Goal: Information Seeking & Learning: Learn about a topic

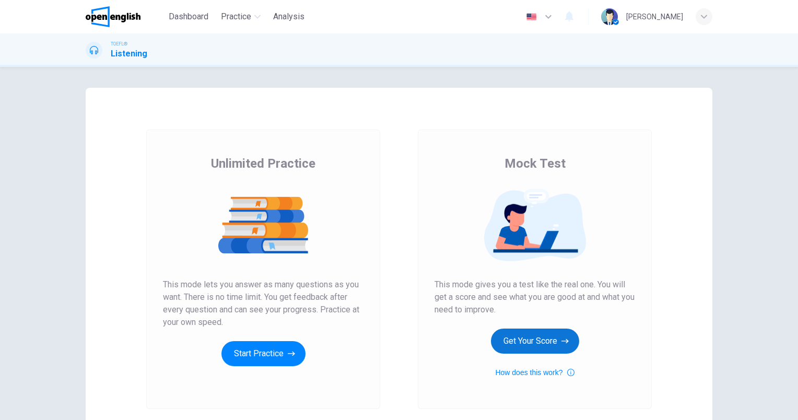
drag, startPoint x: 565, startPoint y: 337, endPoint x: 556, endPoint y: 343, distance: 10.6
click at [556, 343] on button "Get Your Score" at bounding box center [535, 341] width 88 height 25
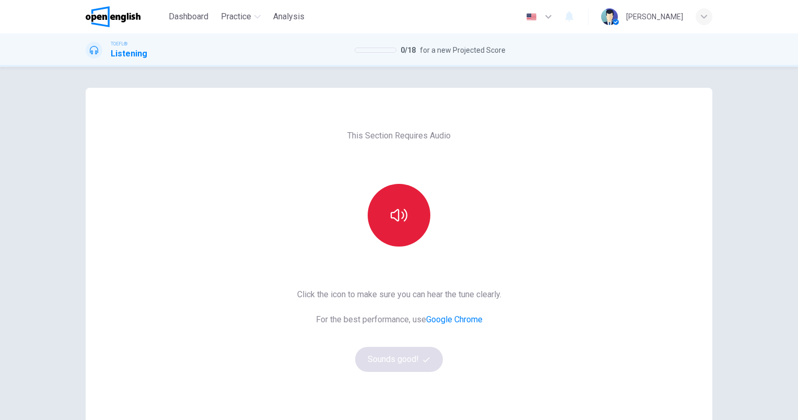
click at [410, 205] on button "button" at bounding box center [399, 215] width 63 height 63
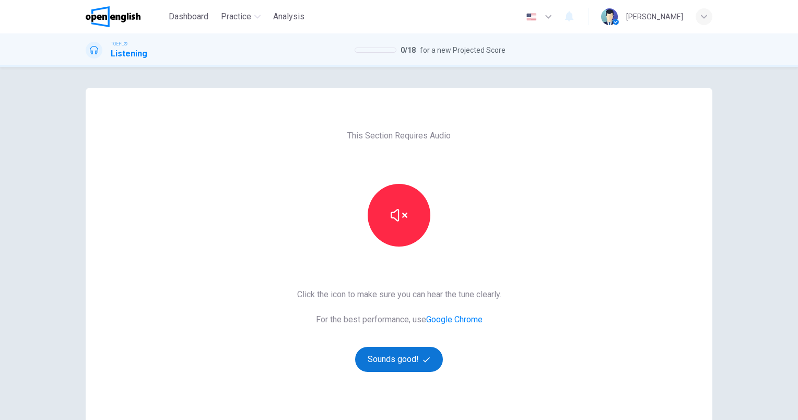
click at [417, 361] on button "Sounds good!" at bounding box center [399, 359] width 88 height 25
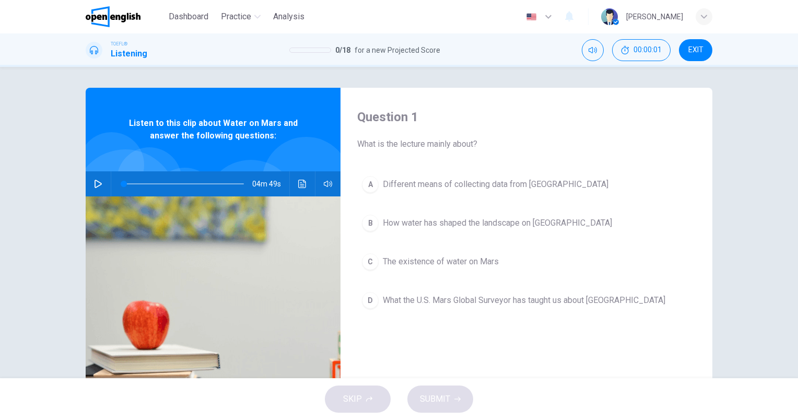
click at [97, 181] on icon "button" at bounding box center [98, 184] width 8 height 8
click at [477, 263] on span "The existence of water on Mars" at bounding box center [441, 261] width 116 height 13
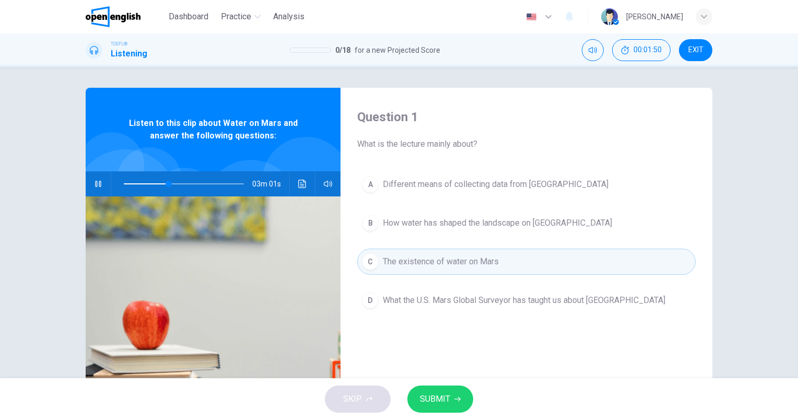
click at [430, 409] on button "SUBMIT" at bounding box center [440, 398] width 66 height 27
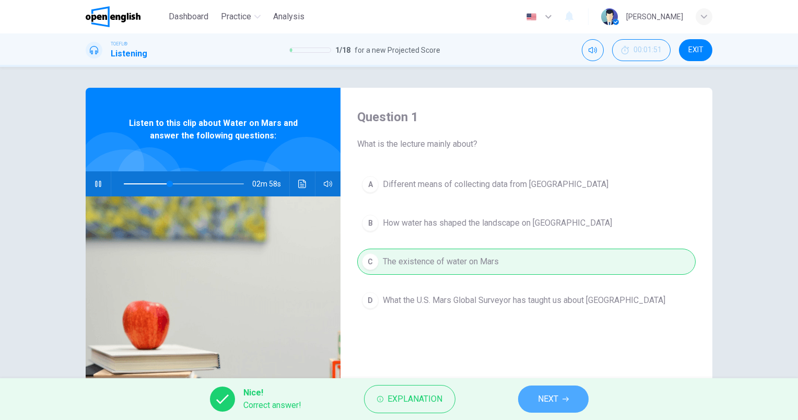
click at [550, 395] on span "NEXT" at bounding box center [548, 399] width 20 height 15
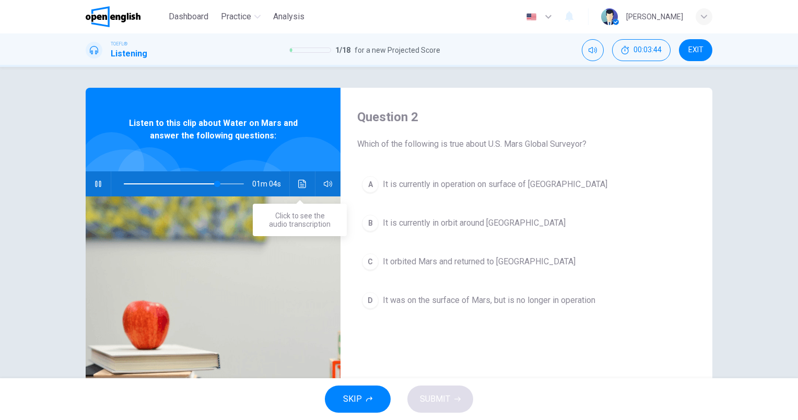
click at [300, 184] on icon "Click to see the audio transcription" at bounding box center [302, 184] width 8 height 8
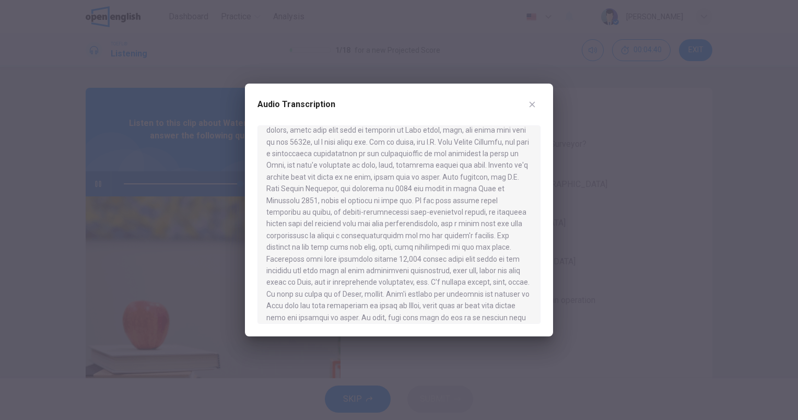
scroll to position [157, 0]
type input "*"
click at [531, 103] on icon "button" at bounding box center [532, 104] width 8 height 8
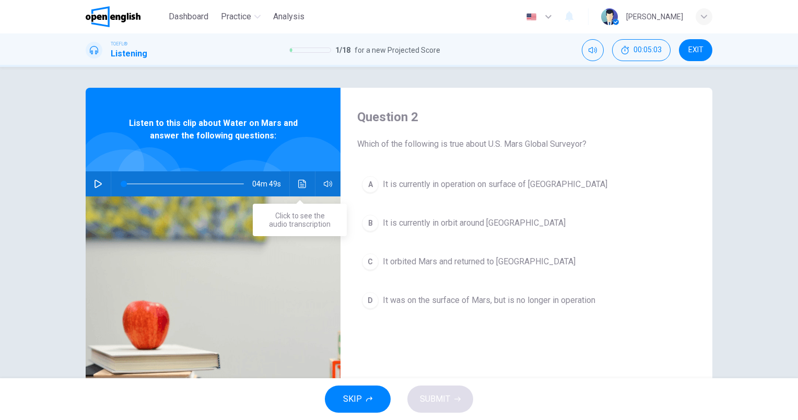
click at [298, 184] on icon "Click to see the audio transcription" at bounding box center [302, 184] width 8 height 8
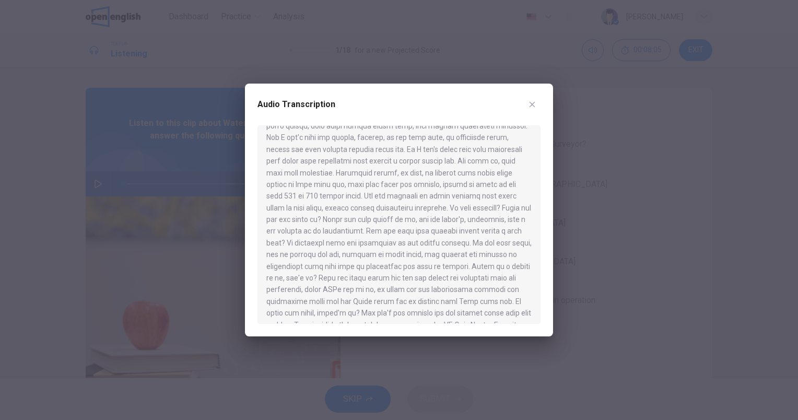
scroll to position [366, 0]
click at [535, 107] on icon "button" at bounding box center [532, 104] width 8 height 8
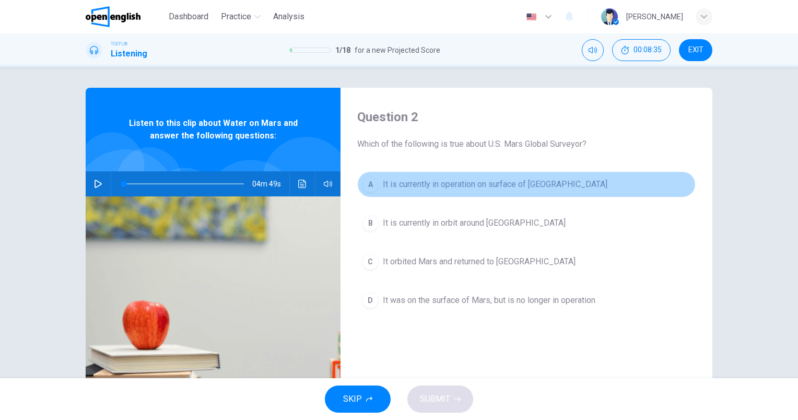
click at [517, 192] on button "A It is currently in operation on surface of [GEOGRAPHIC_DATA]" at bounding box center [526, 184] width 338 height 26
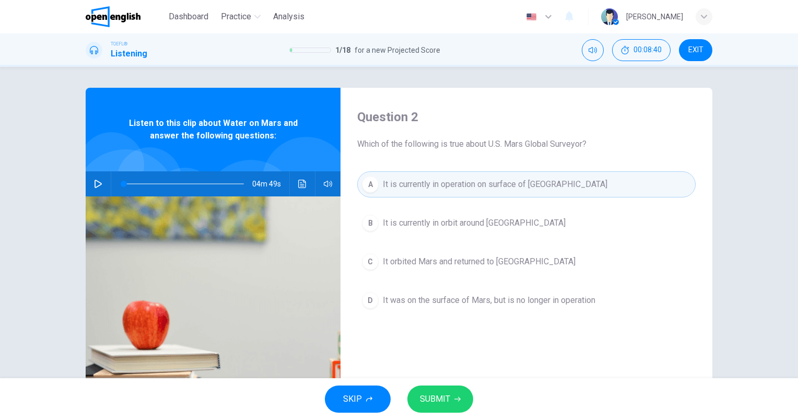
click at [511, 228] on button "B It is currently in orbit around [GEOGRAPHIC_DATA]" at bounding box center [526, 223] width 338 height 26
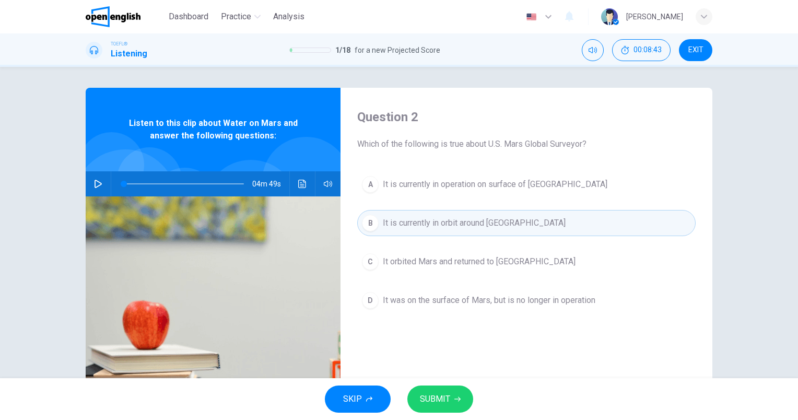
click at [500, 292] on div "A It is currently in operation on surface of Mars B It is currently in orbit ar…" at bounding box center [526, 252] width 338 height 163
click at [447, 401] on span "SUBMIT" at bounding box center [435, 399] width 30 height 15
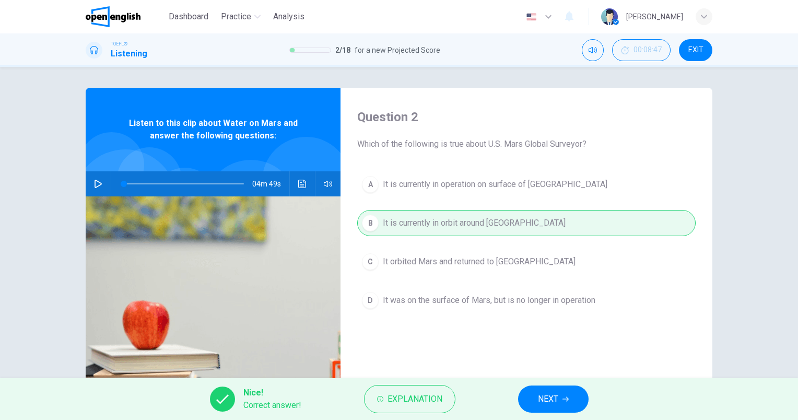
click at [559, 396] on button "NEXT" at bounding box center [553, 398] width 71 height 27
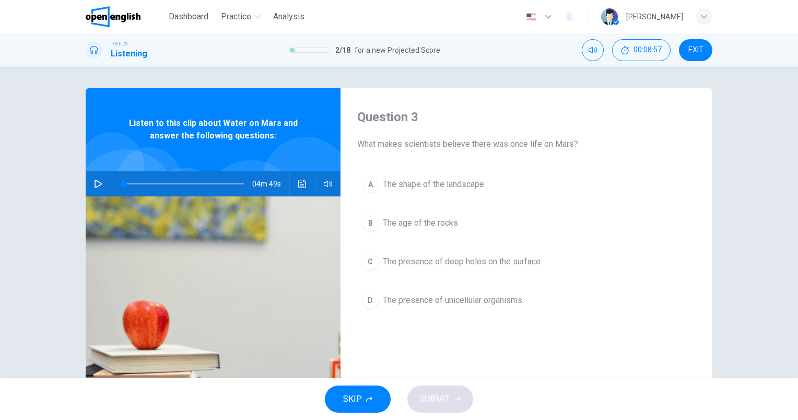
click at [531, 268] on button "C The presence of deep holes on the surface" at bounding box center [526, 262] width 338 height 26
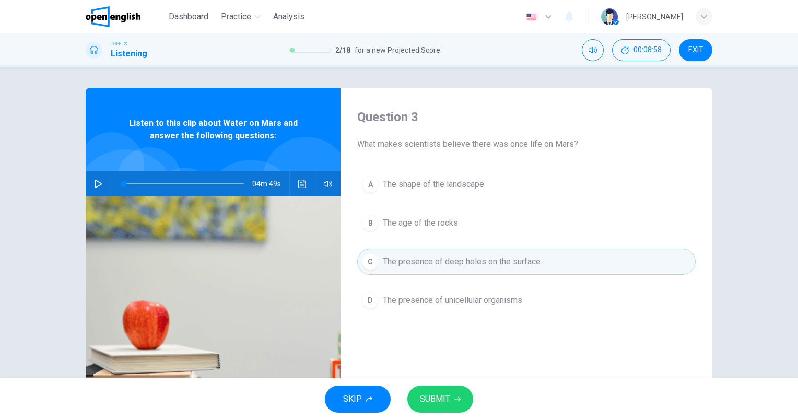
click at [451, 390] on button "SUBMIT" at bounding box center [440, 398] width 66 height 27
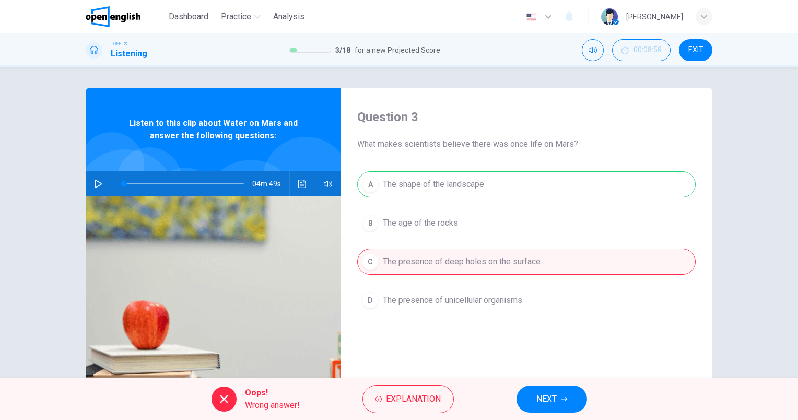
click at [556, 386] on button "NEXT" at bounding box center [552, 398] width 71 height 27
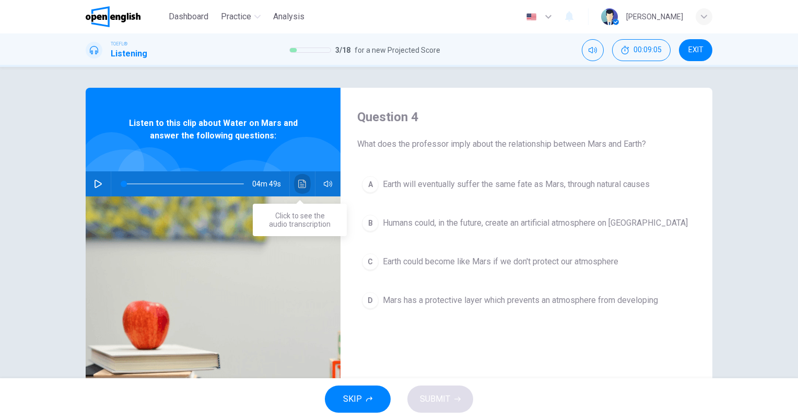
click at [301, 182] on icon "Click to see the audio transcription" at bounding box center [302, 184] width 8 height 8
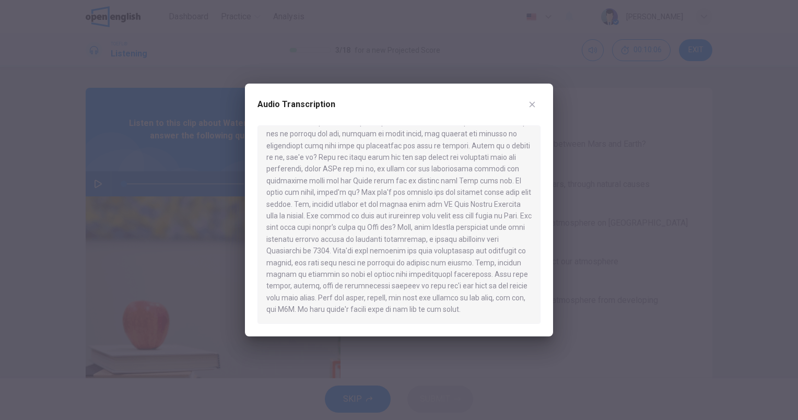
scroll to position [474, 0]
click at [532, 107] on icon "button" at bounding box center [532, 104] width 8 height 8
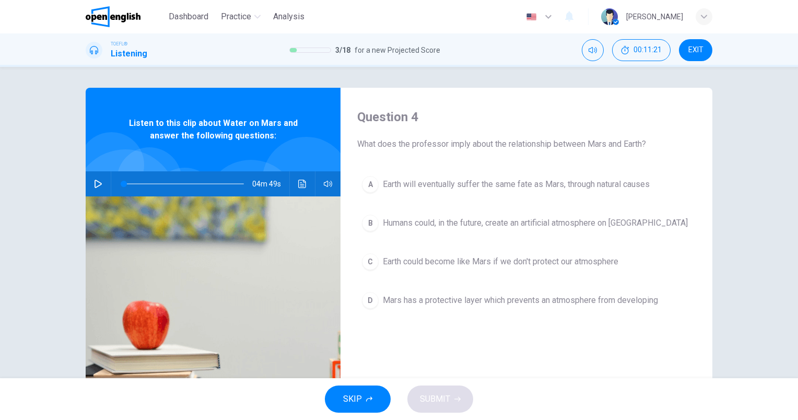
click at [612, 268] on button "C Earth could become like Mars if we don't protect our atmosphere" at bounding box center [526, 262] width 338 height 26
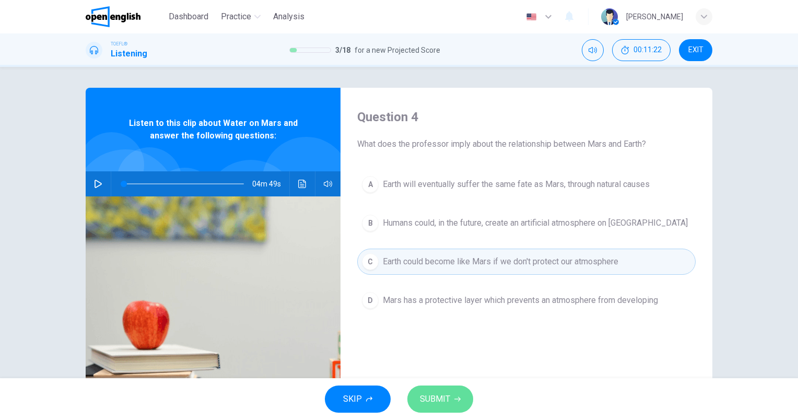
click at [436, 403] on span "SUBMIT" at bounding box center [435, 399] width 30 height 15
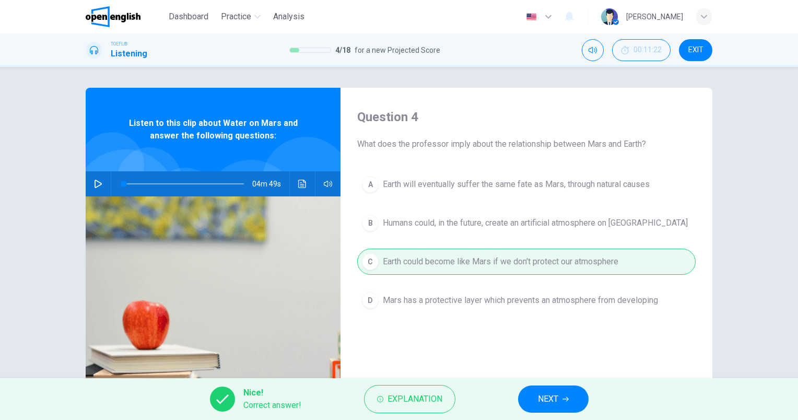
drag, startPoint x: 556, startPoint y: 393, endPoint x: 552, endPoint y: 397, distance: 6.3
click at [555, 394] on span "NEXT" at bounding box center [548, 399] width 20 height 15
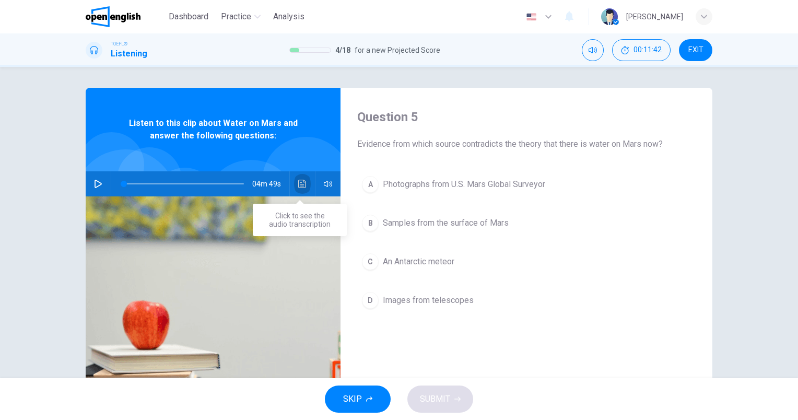
click at [296, 173] on button "Click to see the audio transcription" at bounding box center [302, 183] width 17 height 25
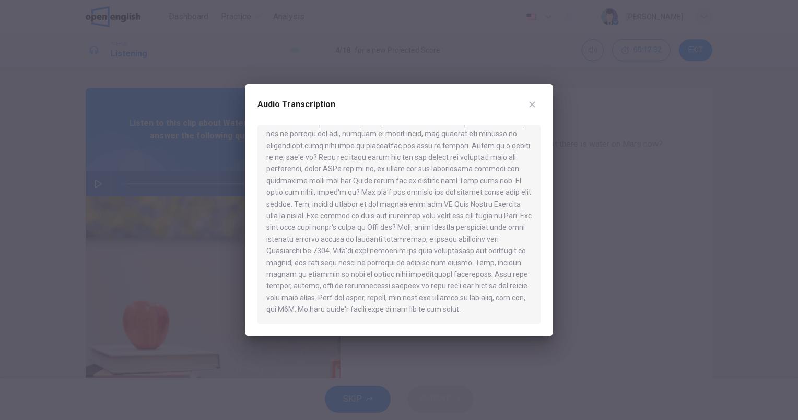
click at [532, 103] on icon "button" at bounding box center [533, 105] width 6 height 6
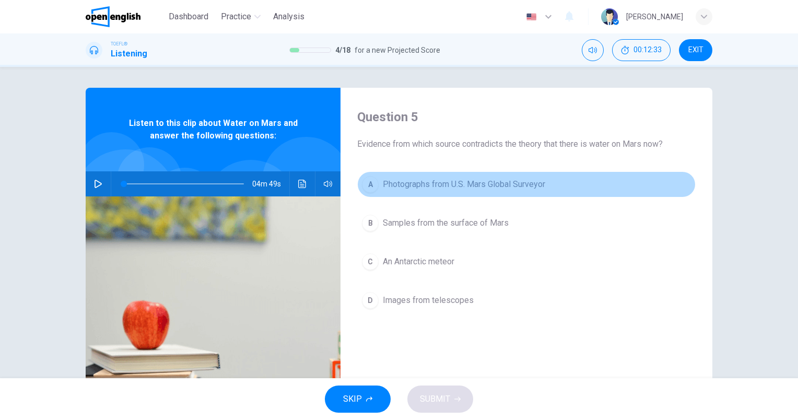
click at [509, 184] on span "Photographs from U.S. Mars Global Surveyor" at bounding box center [464, 184] width 162 height 13
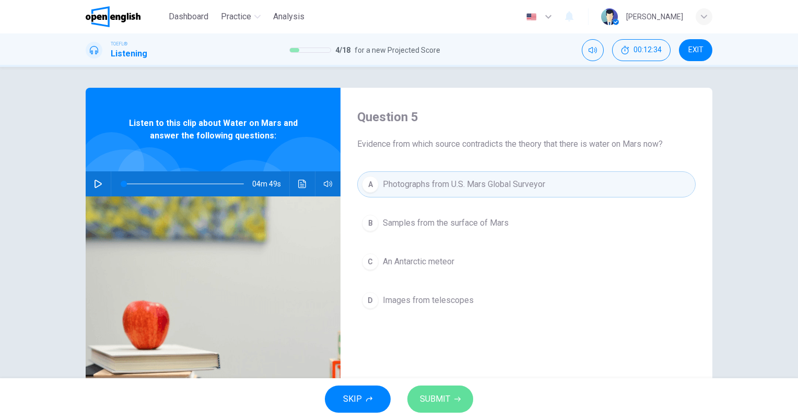
click at [426, 397] on span "SUBMIT" at bounding box center [435, 399] width 30 height 15
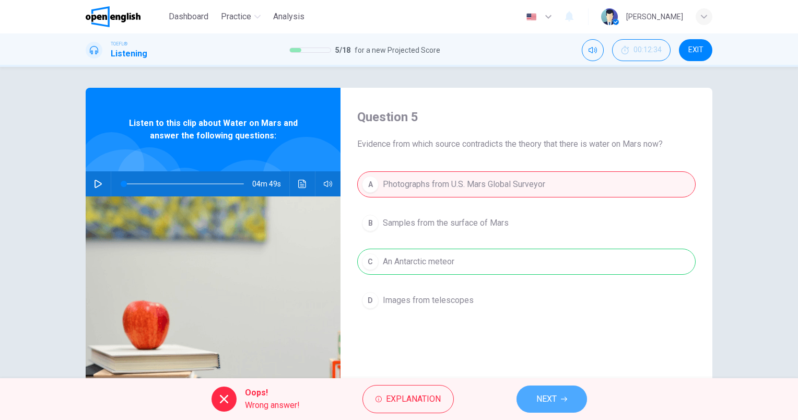
click at [552, 394] on span "NEXT" at bounding box center [546, 399] width 20 height 15
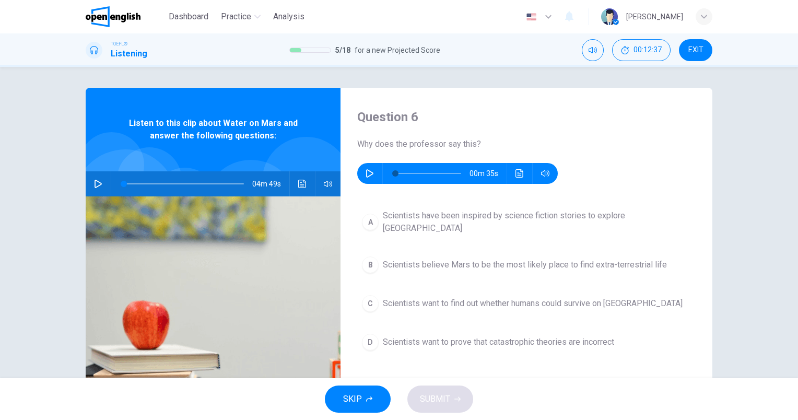
click at [358, 171] on div "00m 35s" at bounding box center [457, 173] width 201 height 21
click at [368, 171] on icon "button" at bounding box center [369, 173] width 7 height 8
click at [364, 178] on button "button" at bounding box center [369, 173] width 17 height 21
click at [372, 176] on button "button" at bounding box center [369, 173] width 17 height 21
click at [368, 171] on icon "button" at bounding box center [370, 173] width 8 height 8
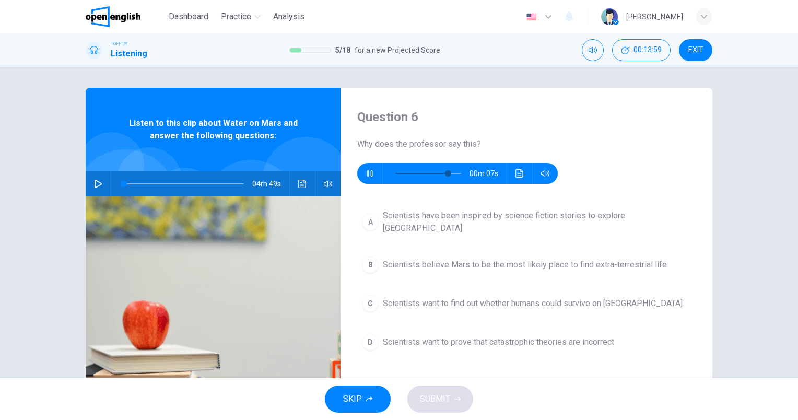
click at [595, 297] on span "Scientists want to find out whether humans could survive on [GEOGRAPHIC_DATA]" at bounding box center [533, 303] width 300 height 13
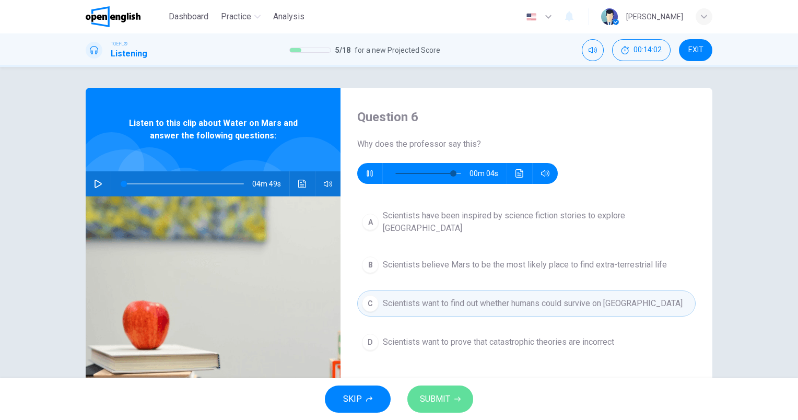
click at [436, 397] on span "SUBMIT" at bounding box center [435, 399] width 30 height 15
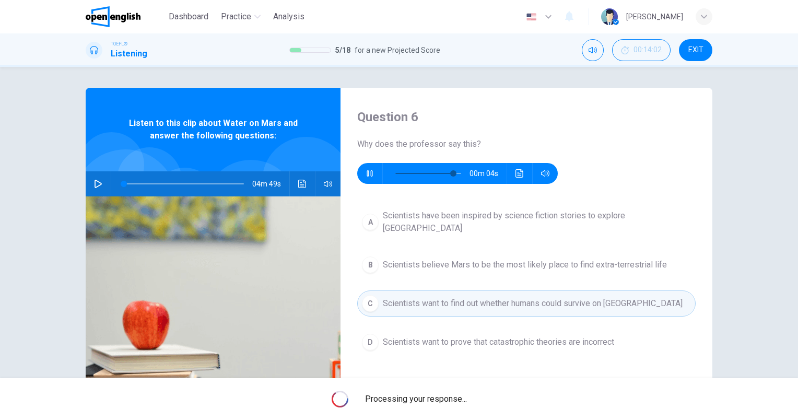
type input "**"
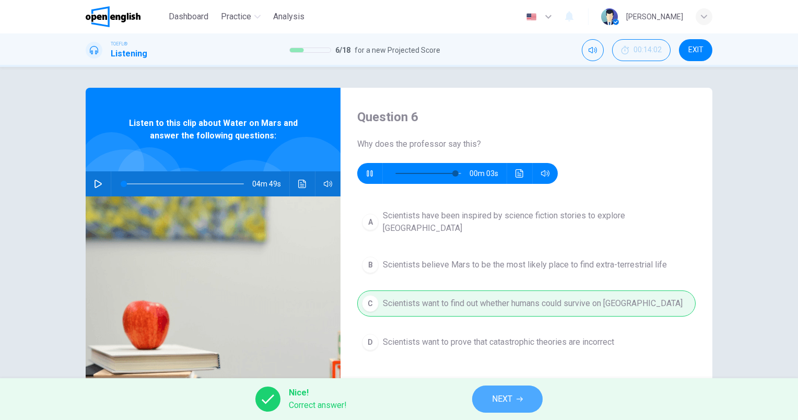
click at [519, 389] on button "NEXT" at bounding box center [507, 398] width 71 height 27
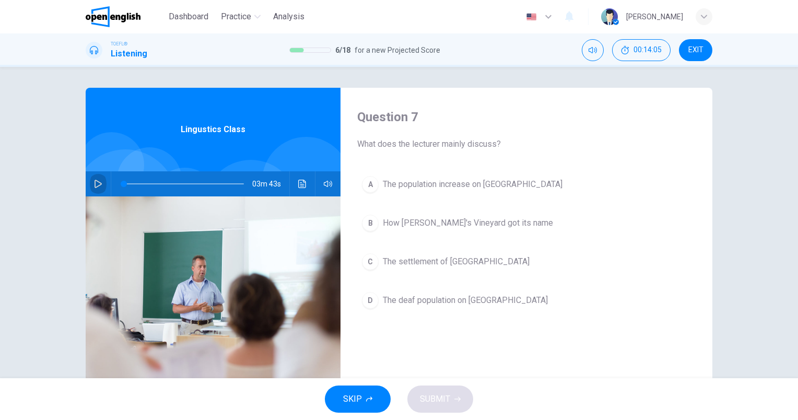
click at [97, 179] on button "button" at bounding box center [98, 183] width 17 height 25
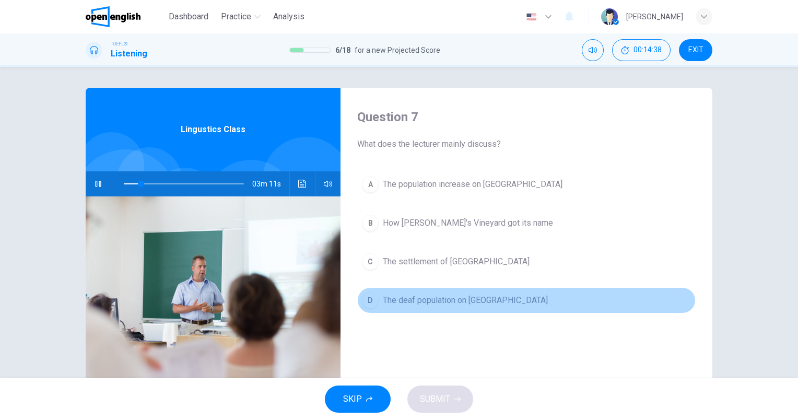
click at [430, 299] on span "The deaf population on [GEOGRAPHIC_DATA]" at bounding box center [465, 300] width 165 height 13
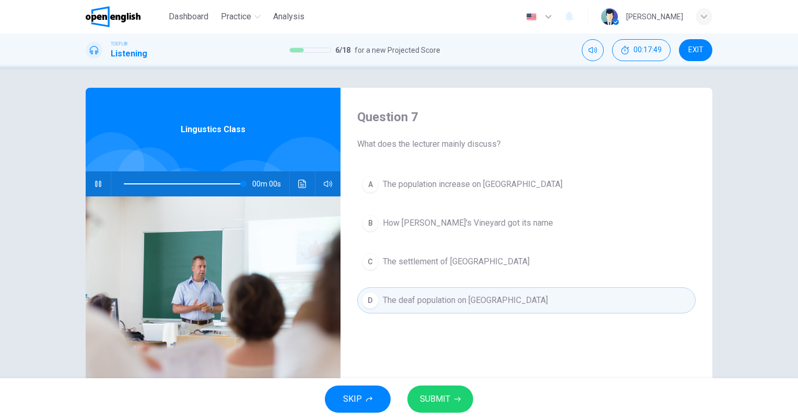
type input "*"
click at [447, 393] on span "SUBMIT" at bounding box center [435, 399] width 30 height 15
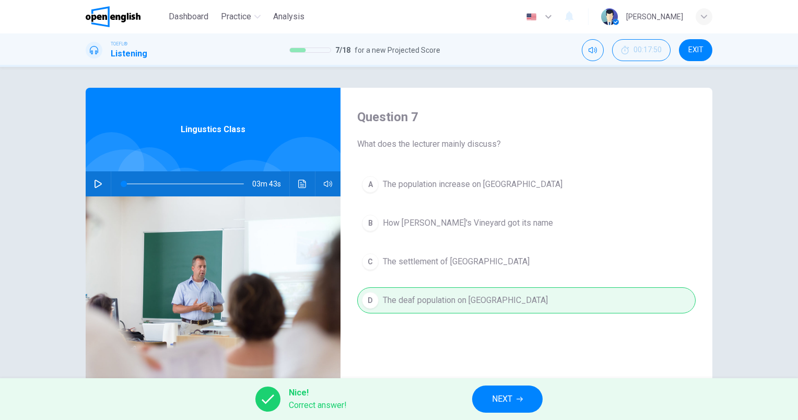
click at [491, 388] on button "NEXT" at bounding box center [507, 398] width 71 height 27
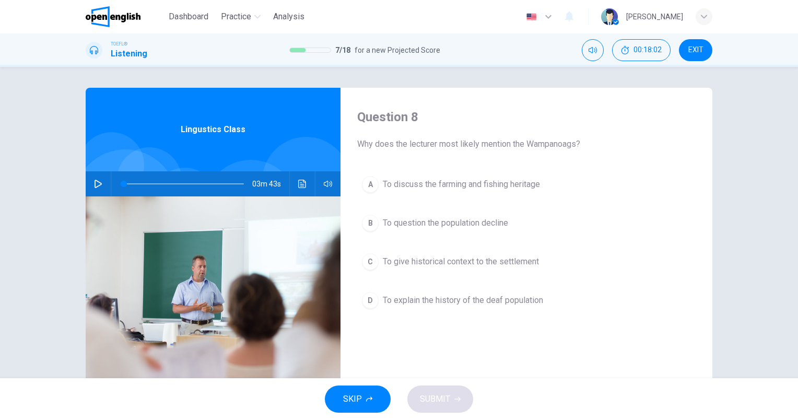
click at [499, 259] on span "To give historical context to the settlement" at bounding box center [461, 261] width 156 height 13
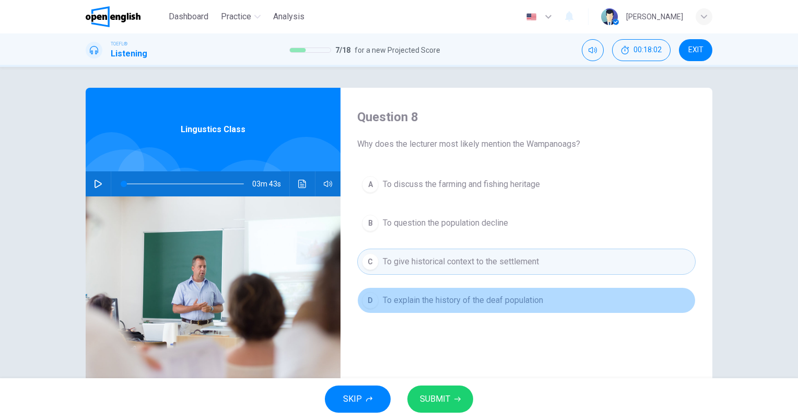
click at [482, 296] on span "To explain the history of the deaf population" at bounding box center [463, 300] width 160 height 13
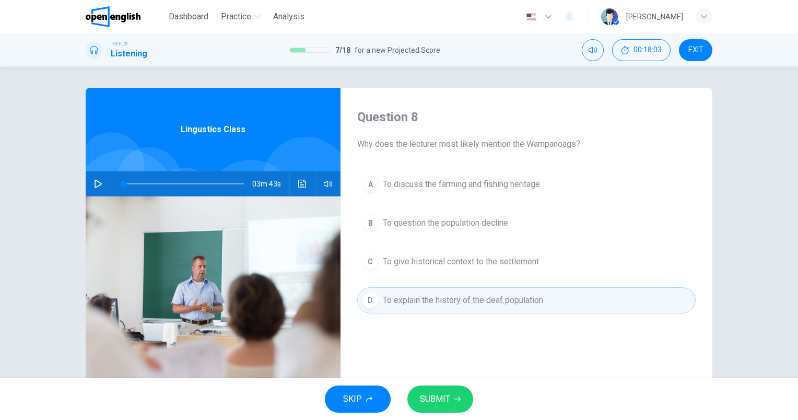
click at [464, 396] on button "SUBMIT" at bounding box center [440, 398] width 66 height 27
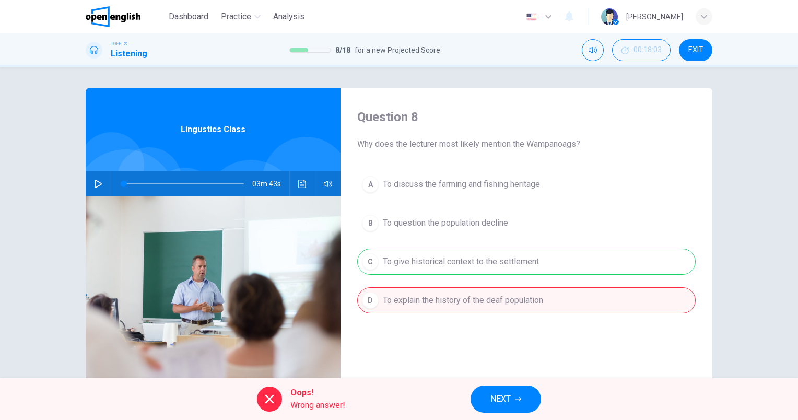
click at [514, 397] on button "NEXT" at bounding box center [506, 398] width 71 height 27
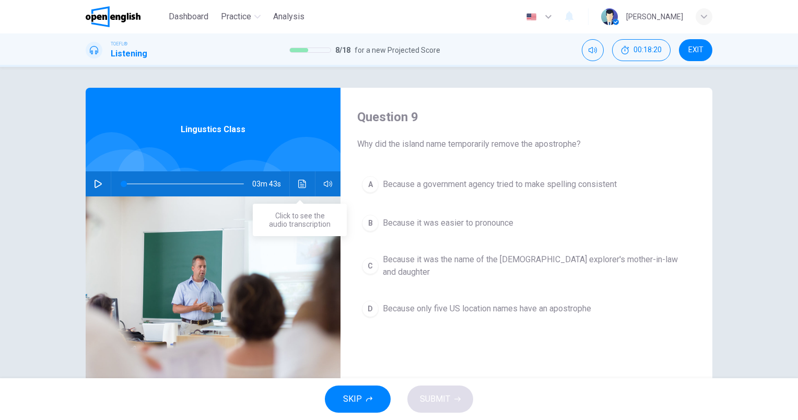
click at [308, 188] on button "Click to see the audio transcription" at bounding box center [302, 183] width 17 height 25
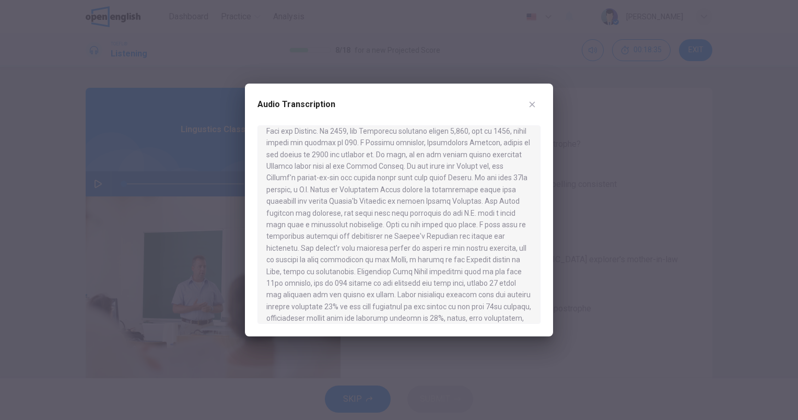
scroll to position [104, 0]
click at [529, 106] on icon "button" at bounding box center [532, 104] width 8 height 8
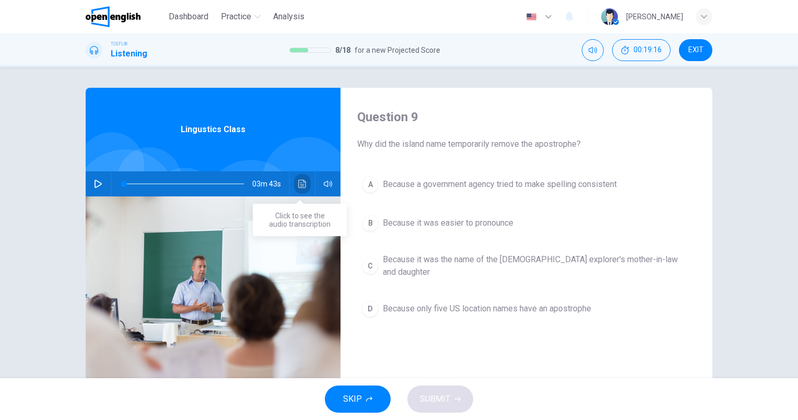
click at [298, 181] on icon "Click to see the audio transcription" at bounding box center [302, 184] width 8 height 8
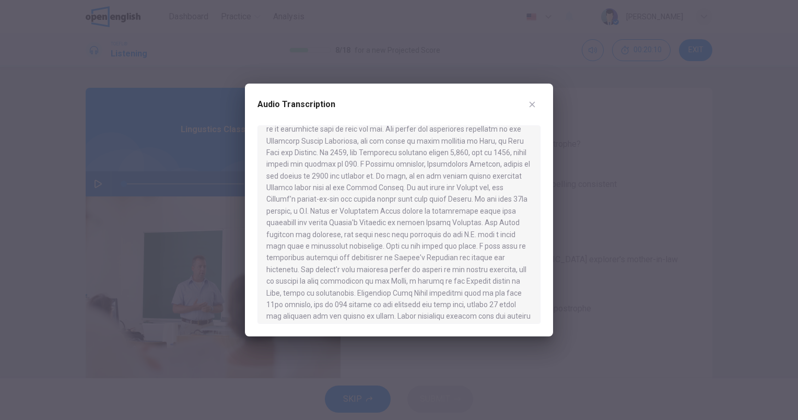
click at [540, 102] on button "button" at bounding box center [532, 104] width 17 height 17
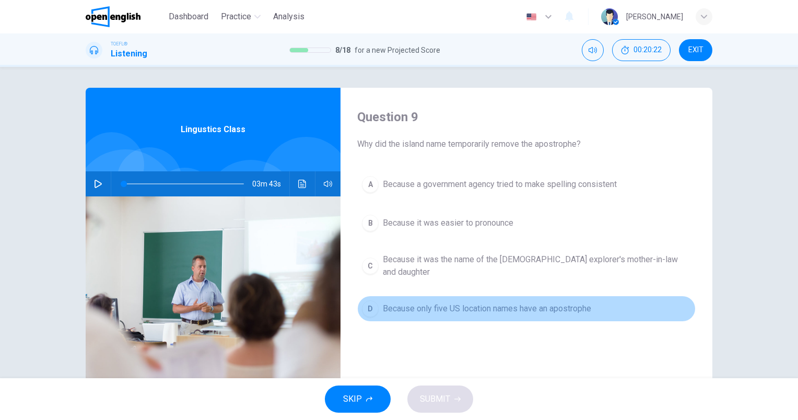
click at [546, 302] on span "Because only five US location names have an apostrophe" at bounding box center [487, 308] width 208 height 13
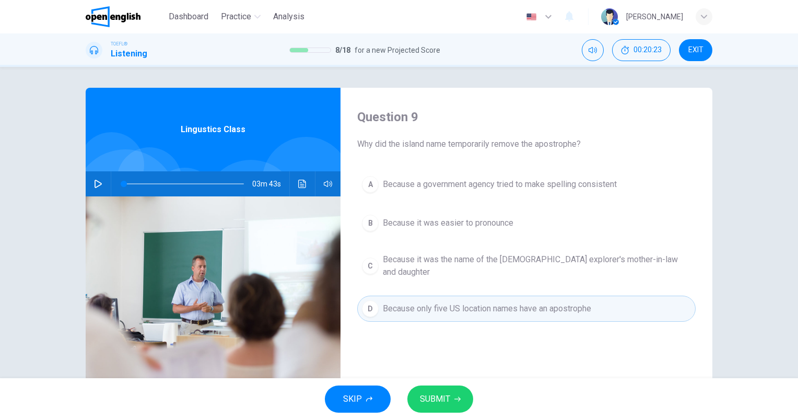
click at [449, 392] on button "SUBMIT" at bounding box center [440, 398] width 66 height 27
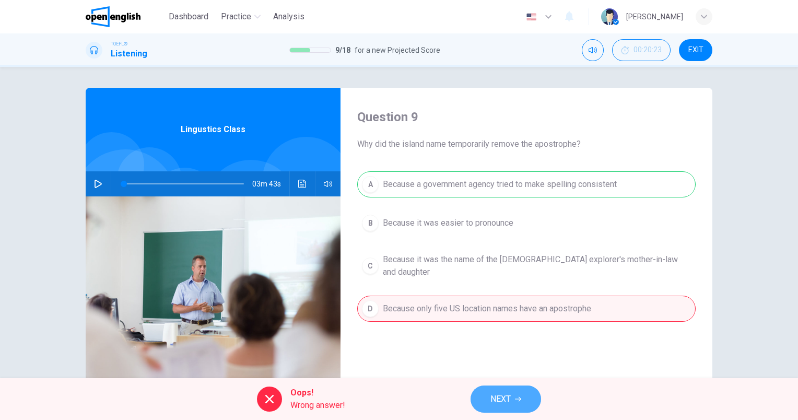
click at [506, 397] on span "NEXT" at bounding box center [500, 399] width 20 height 15
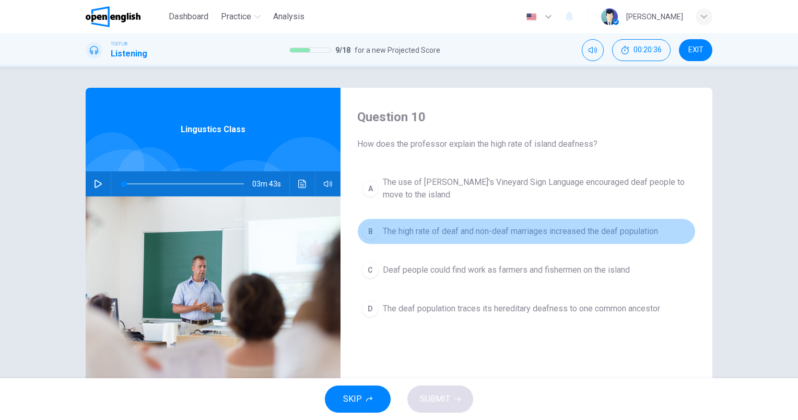
click at [592, 232] on span "The high rate of deaf and non-deaf marriages increased the deaf population" at bounding box center [520, 231] width 275 height 13
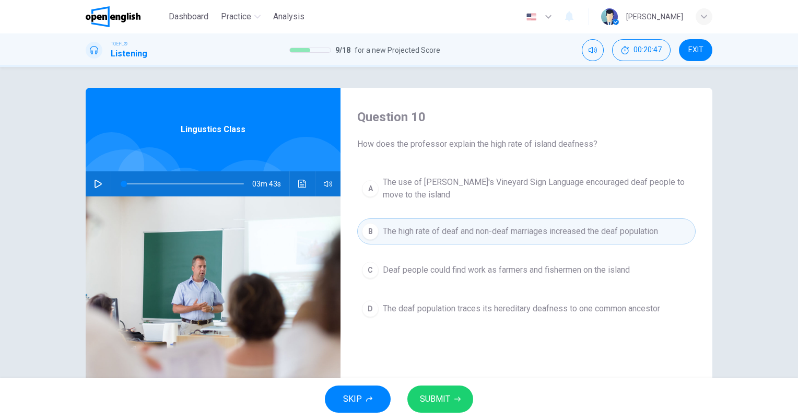
click at [450, 397] on button "SUBMIT" at bounding box center [440, 398] width 66 height 27
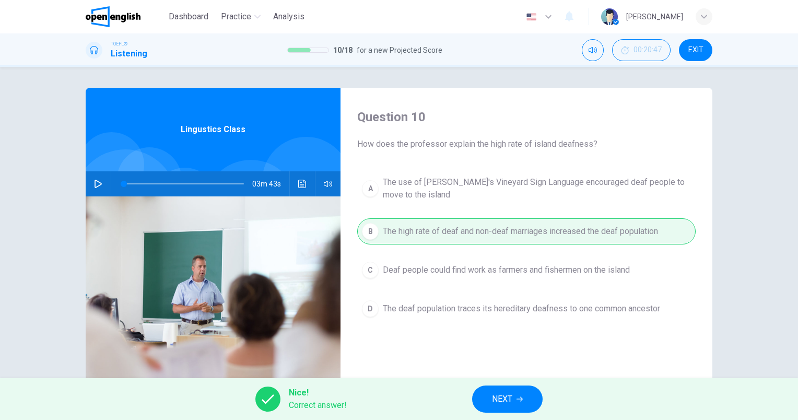
click at [487, 397] on button "NEXT" at bounding box center [507, 398] width 71 height 27
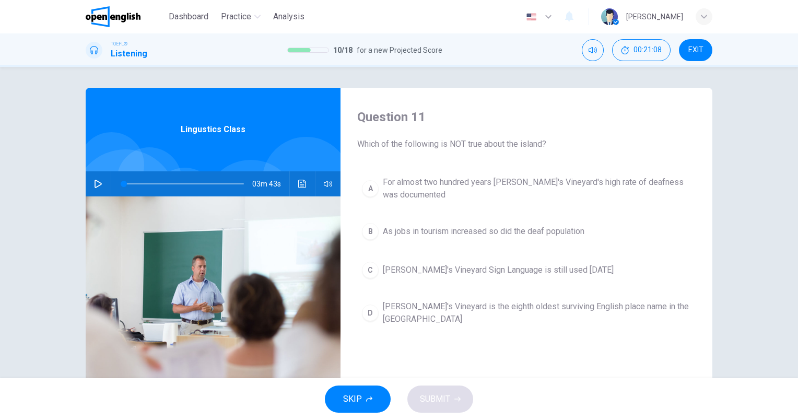
click at [564, 315] on button "D [PERSON_NAME]'s Vineyard is the eighth oldest surviving English place name in…" at bounding box center [526, 313] width 338 height 34
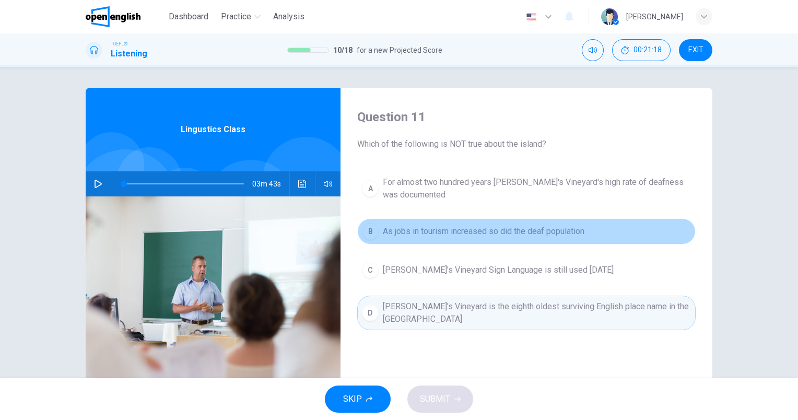
click at [558, 238] on button "B As jobs in tourism increased so did the deaf population" at bounding box center [526, 231] width 338 height 26
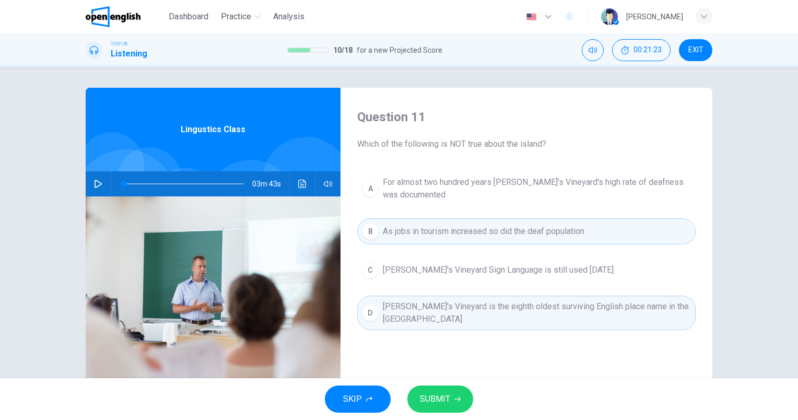
click at [448, 393] on span "SUBMIT" at bounding box center [435, 399] width 30 height 15
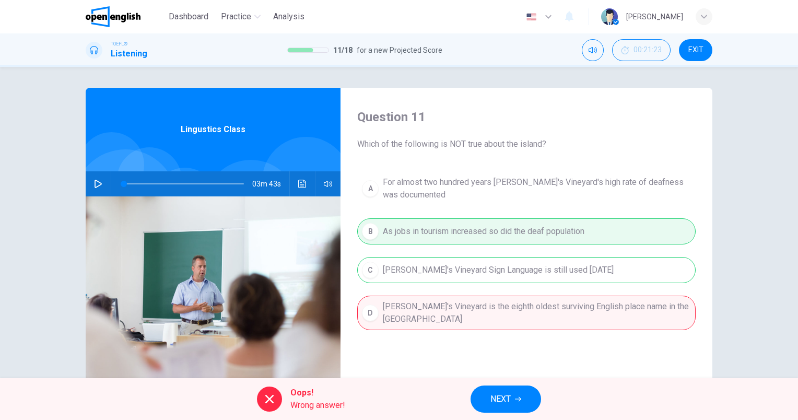
click at [530, 308] on div "A For almost two hundred years [PERSON_NAME]'s Vineyard's high rate of deafness…" at bounding box center [526, 261] width 338 height 180
click at [491, 386] on div "Oops! Wrong answer! NEXT" at bounding box center [399, 399] width 798 height 42
click at [505, 390] on button "NEXT" at bounding box center [506, 398] width 71 height 27
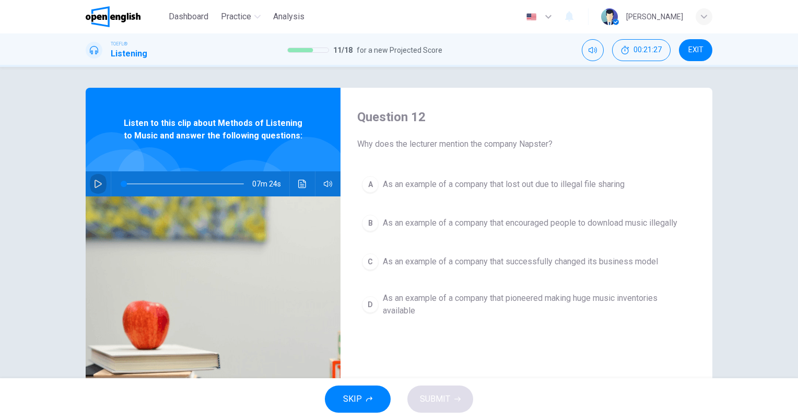
click at [94, 183] on icon "button" at bounding box center [98, 184] width 8 height 8
click at [328, 188] on button "button" at bounding box center [328, 183] width 17 height 25
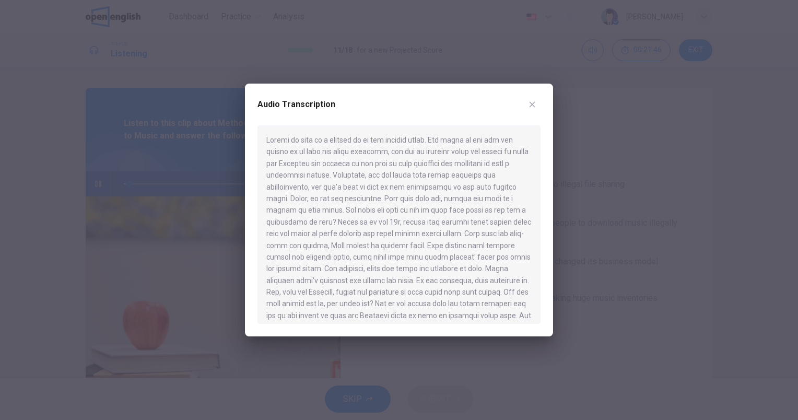
drag, startPoint x: 348, startPoint y: 175, endPoint x: 299, endPoint y: 170, distance: 49.9
click at [299, 170] on div at bounding box center [398, 224] width 283 height 198
click at [534, 108] on icon "button" at bounding box center [532, 104] width 8 height 8
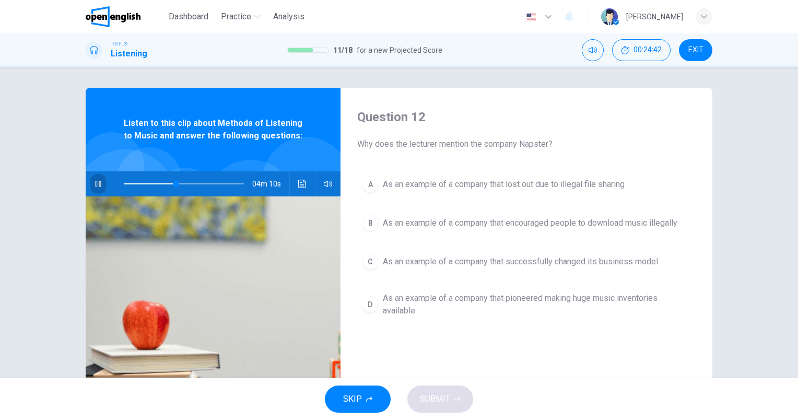
click at [100, 185] on button "button" at bounding box center [98, 183] width 17 height 25
click at [649, 260] on span "As an example of a company that successfully changed its business model" at bounding box center [520, 261] width 275 height 13
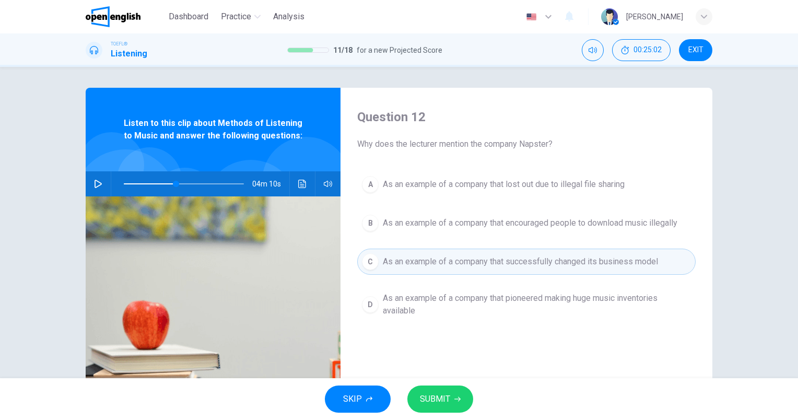
click at [464, 396] on button "SUBMIT" at bounding box center [440, 398] width 66 height 27
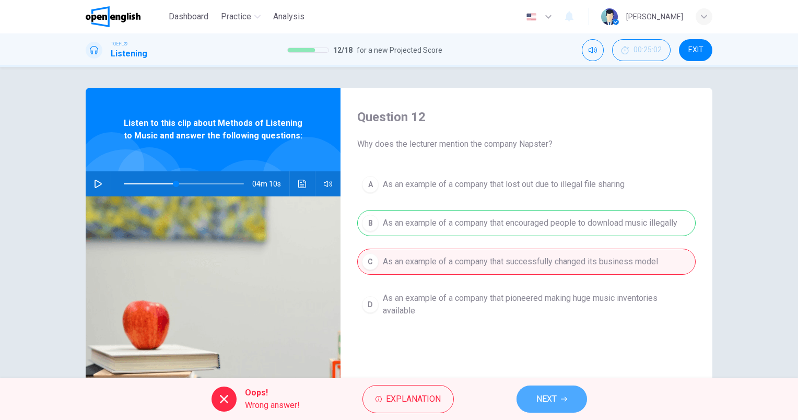
click at [550, 401] on span "NEXT" at bounding box center [546, 399] width 20 height 15
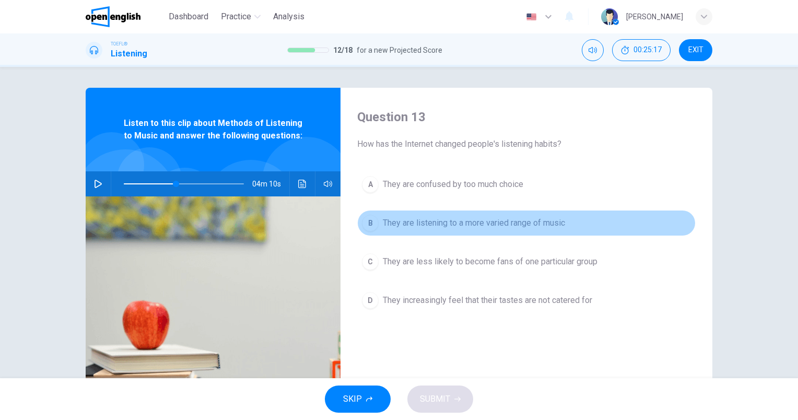
click at [555, 212] on button "B They are listening to a more varied range of music" at bounding box center [526, 223] width 338 height 26
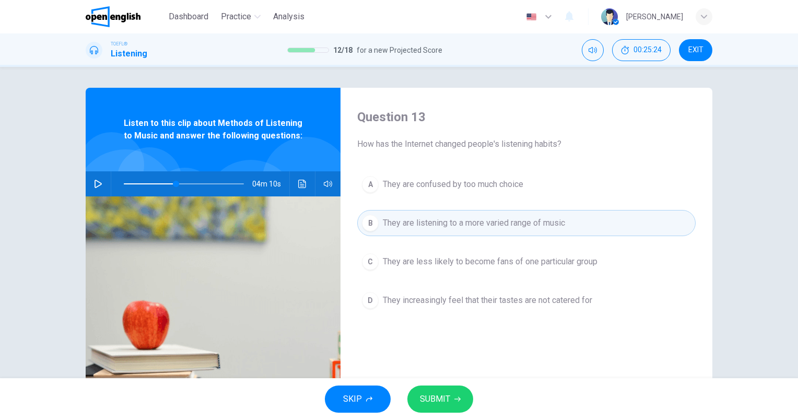
click at [449, 395] on span "SUBMIT" at bounding box center [435, 399] width 30 height 15
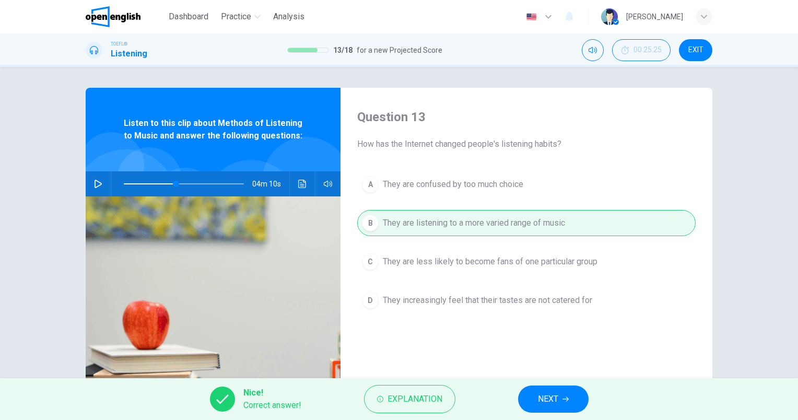
click at [549, 394] on span "NEXT" at bounding box center [548, 399] width 20 height 15
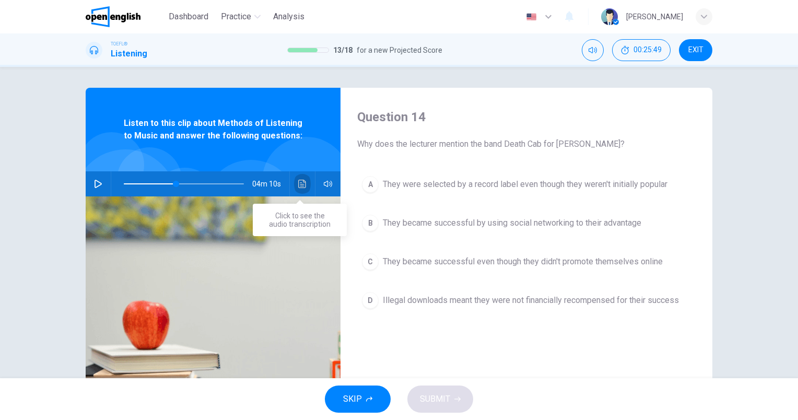
click at [299, 173] on button "Click to see the audio transcription" at bounding box center [302, 183] width 17 height 25
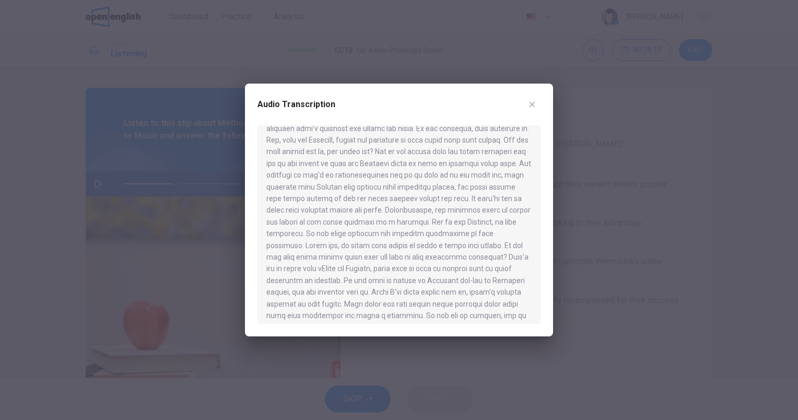
scroll to position [128, 0]
click at [531, 102] on icon "button" at bounding box center [532, 104] width 8 height 8
type input "**"
